Goal: Task Accomplishment & Management: Manage account settings

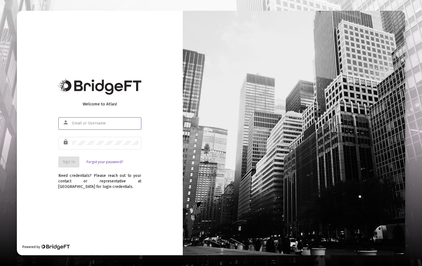
click at [98, 122] on input "text" at bounding box center [105, 123] width 66 height 4
type input "[PERSON_NAME][EMAIL_ADDRESS][DOMAIN_NAME]"
click at [91, 141] on div at bounding box center [105, 143] width 66 height 14
click at [119, 123] on input "[PERSON_NAME][EMAIL_ADDRESS][DOMAIN_NAME]" at bounding box center [105, 123] width 66 height 4
click at [96, 146] on div at bounding box center [105, 143] width 66 height 14
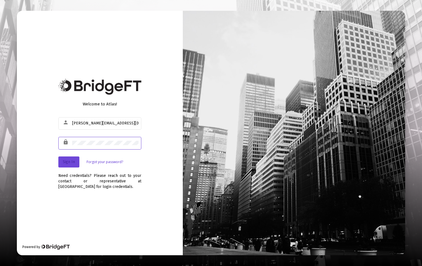
click at [72, 162] on span "Sign In" at bounding box center [69, 162] width 12 height 5
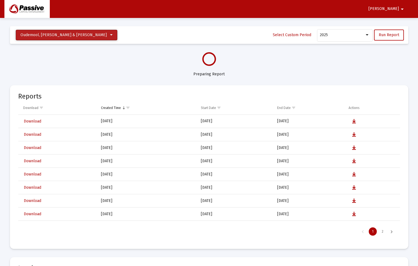
click at [89, 38] on button "Oudemool, [PERSON_NAME] & [PERSON_NAME]" at bounding box center [66, 35] width 101 height 11
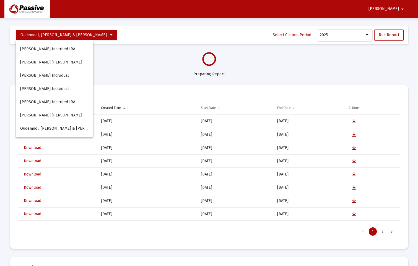
click at [108, 33] on div at bounding box center [209, 133] width 418 height 266
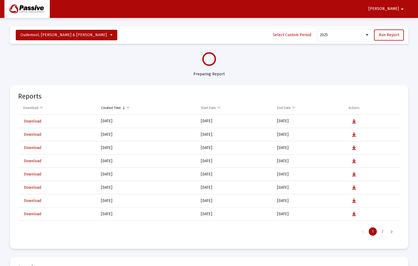
select select "View all"
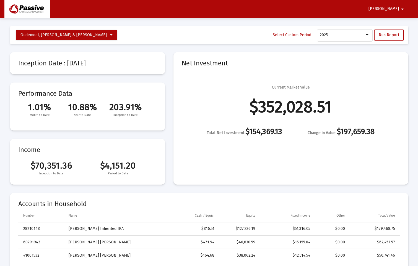
click at [399, 9] on mat-icon "arrow_drop_down" at bounding box center [402, 9] width 7 height 11
click at [400, 23] on button "Logout" at bounding box center [398, 23] width 31 height 13
